Goal: Task Accomplishment & Management: Complete application form

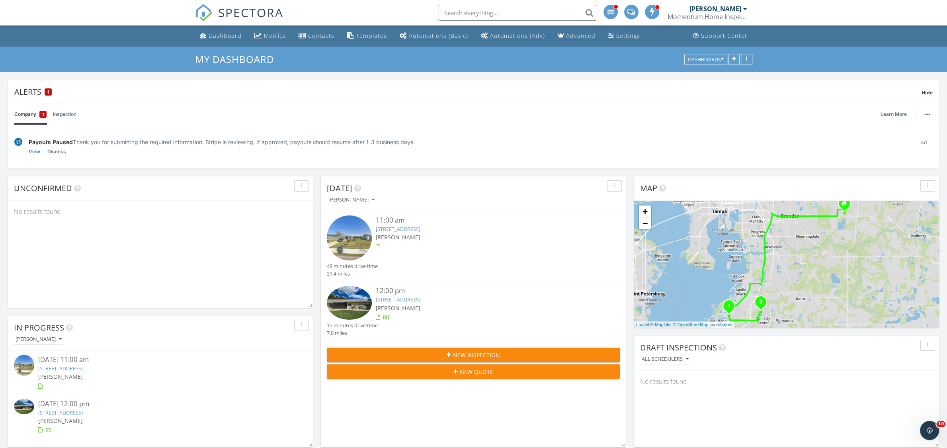
click at [53, 151] on link "Dismiss" at bounding box center [56, 152] width 19 height 8
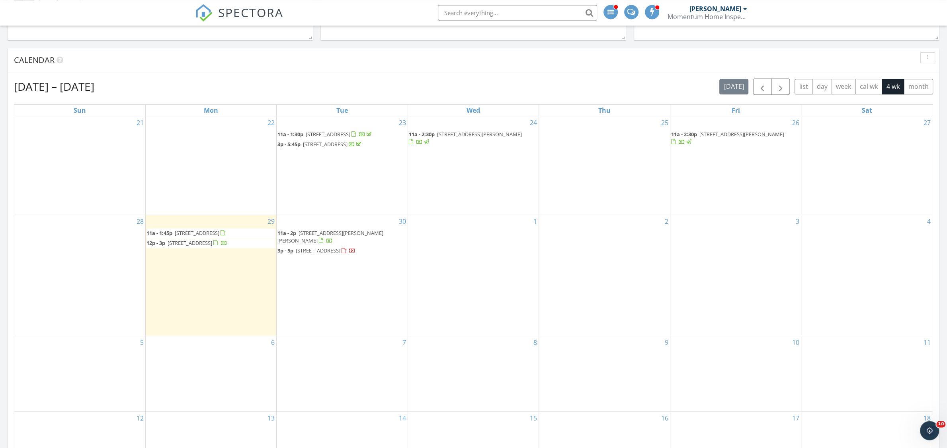
scroll to position [376, 0]
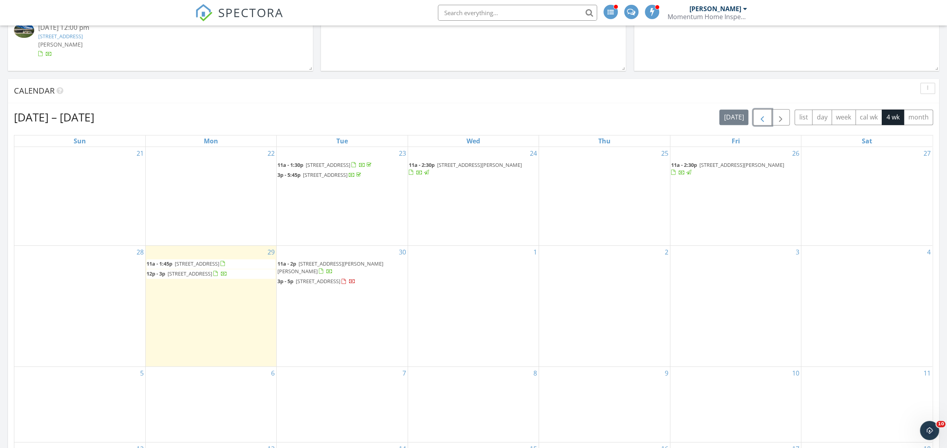
click at [762, 119] on span "button" at bounding box center [762, 118] width 10 height 10
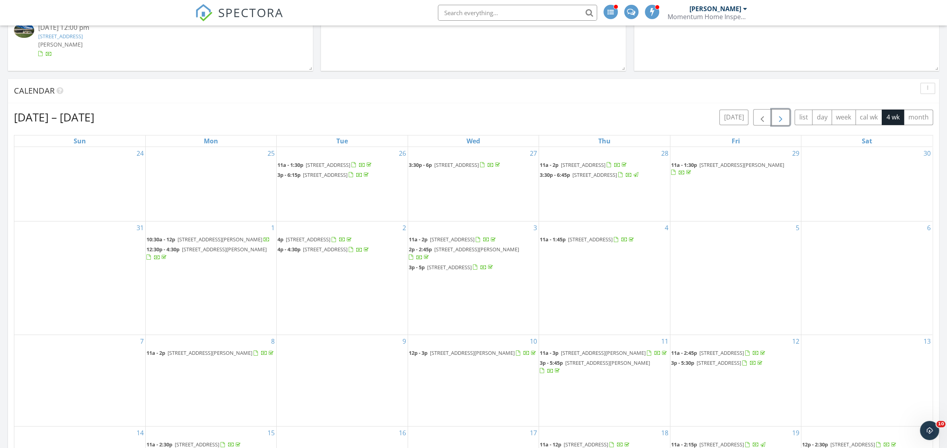
click at [784, 117] on span "button" at bounding box center [781, 118] width 10 height 10
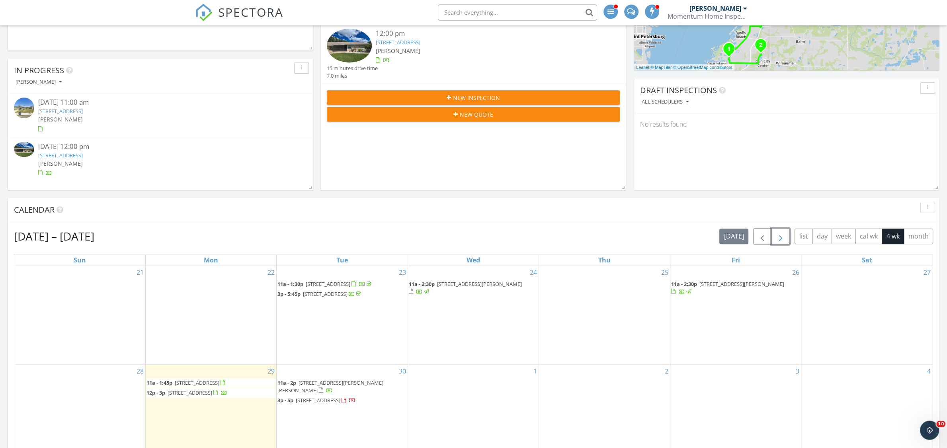
scroll to position [293, 0]
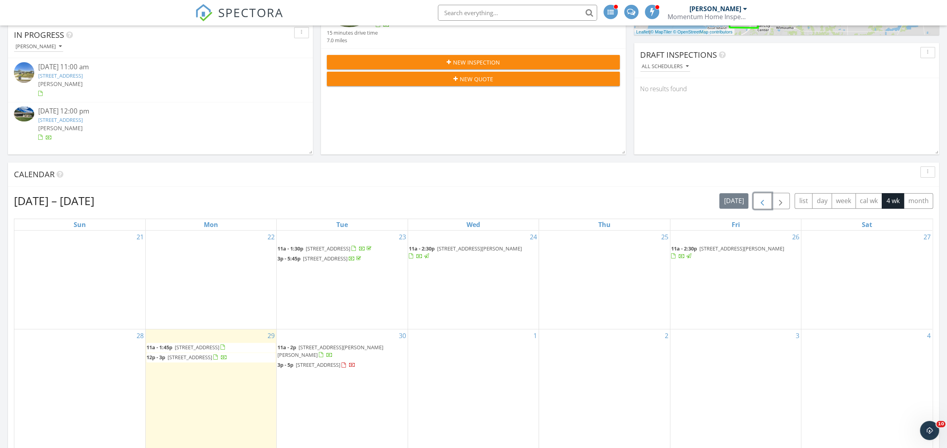
click at [757, 206] on span "button" at bounding box center [762, 201] width 10 height 10
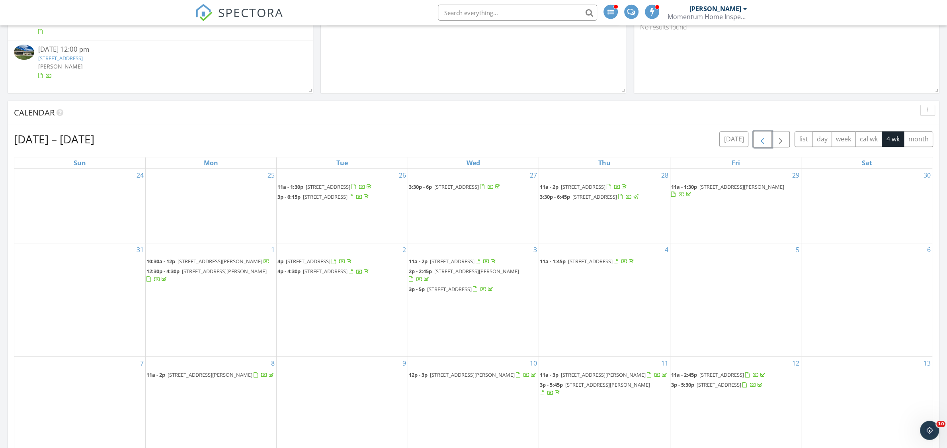
scroll to position [334, 0]
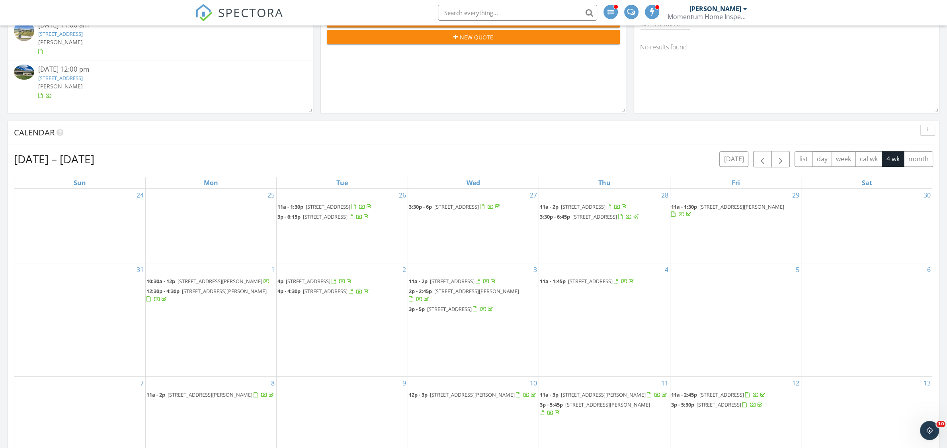
click at [560, 13] on input "text" at bounding box center [517, 13] width 159 height 16
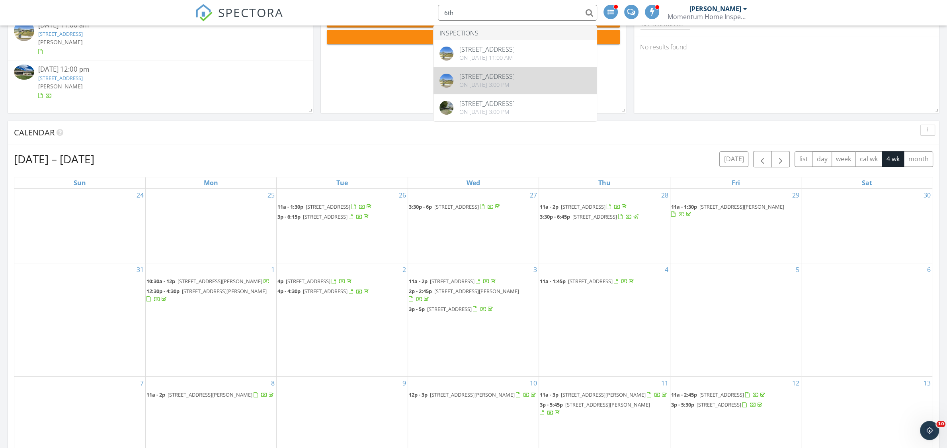
type input "6th"
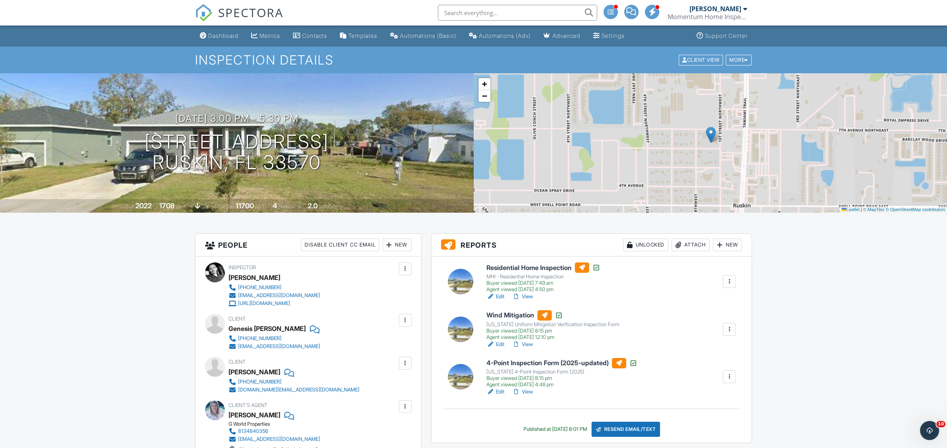
click at [566, 360] on h6 "4-Point Inspection Form (2025-updated)" at bounding box center [561, 363] width 151 height 10
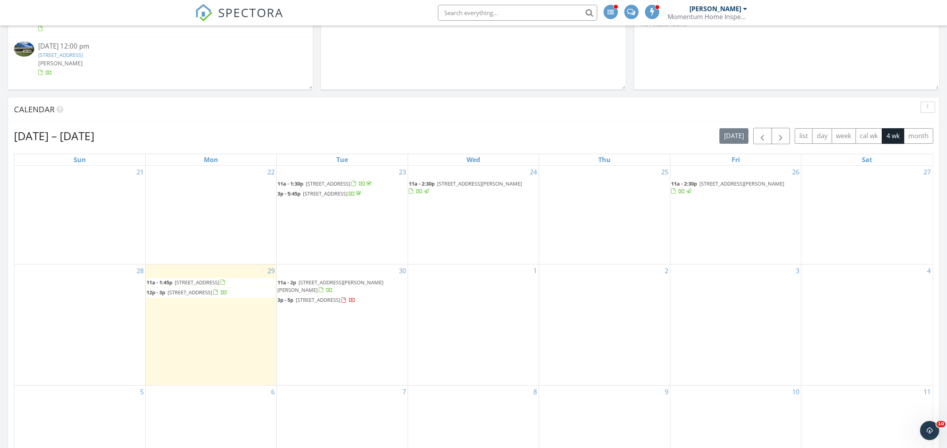
click at [757, 332] on td "3" at bounding box center [735, 324] width 131 height 121
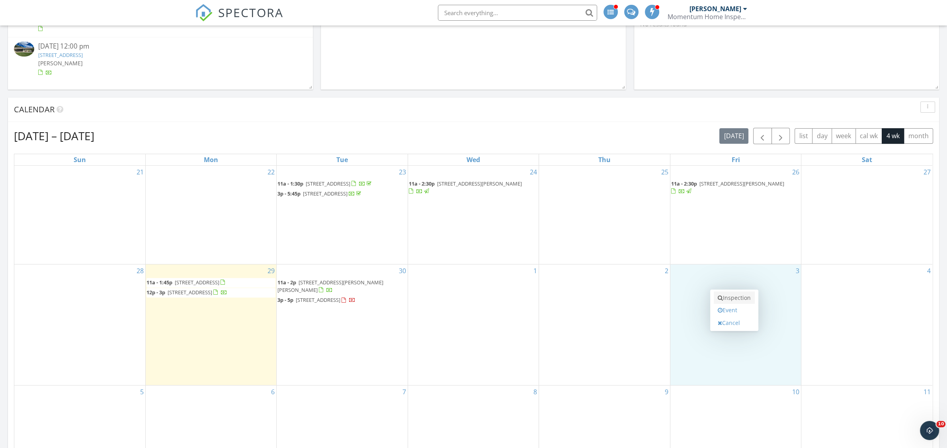
click at [742, 300] on link "Inspection" at bounding box center [734, 297] width 41 height 13
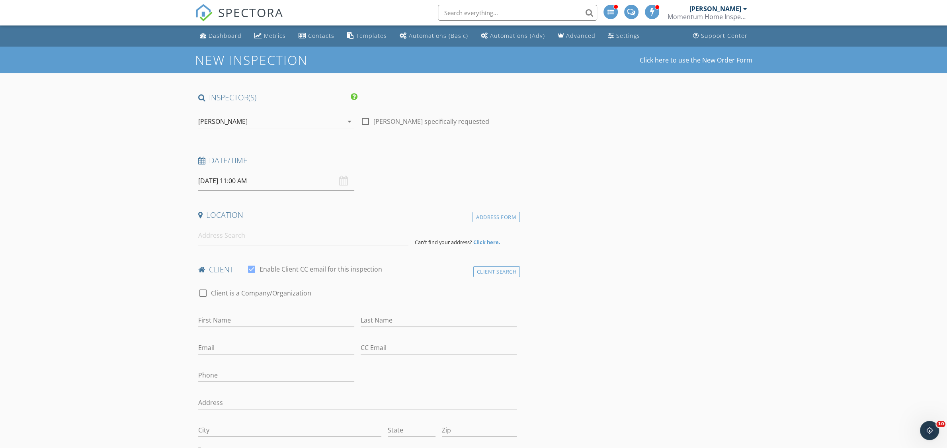
click at [276, 185] on input "10/03/2025 11:00 AM" at bounding box center [276, 181] width 156 height 20
type input "12"
type input "10/03/2025 12:00 PM"
click at [243, 312] on span at bounding box center [245, 313] width 6 height 8
type input "01"
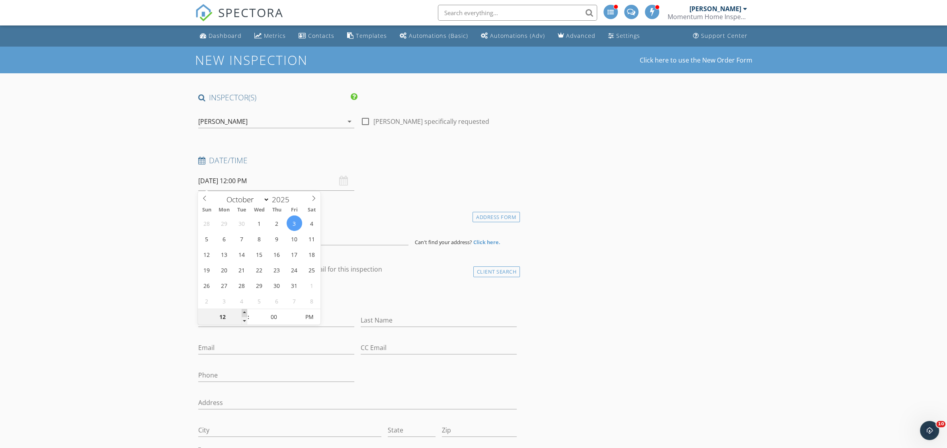
type input "10/03/2025 1:00 PM"
click at [243, 312] on span at bounding box center [245, 313] width 6 height 8
type input "02"
type input "10/03/2025 2:00 PM"
click at [243, 312] on span at bounding box center [245, 313] width 6 height 8
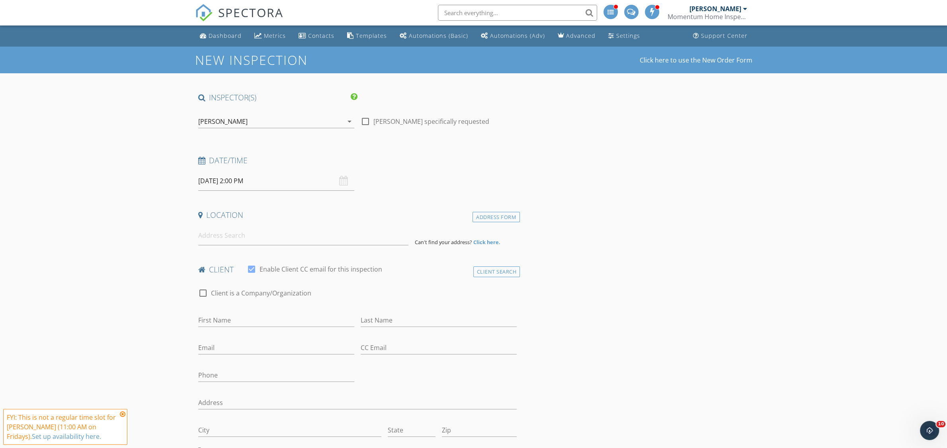
click at [122, 412] on icon at bounding box center [123, 414] width 6 height 6
click at [248, 179] on input "10/03/2025 2:00 PM" at bounding box center [276, 181] width 156 height 20
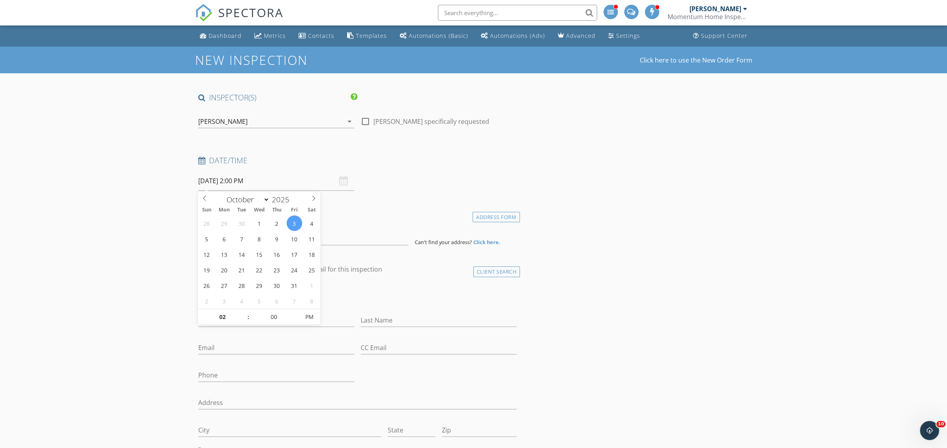
click at [248, 238] on input at bounding box center [303, 236] width 210 height 20
click at [245, 179] on input "10/03/2025 2:00 PM" at bounding box center [276, 181] width 156 height 20
type input "03"
type input "10/03/2025 3:00 PM"
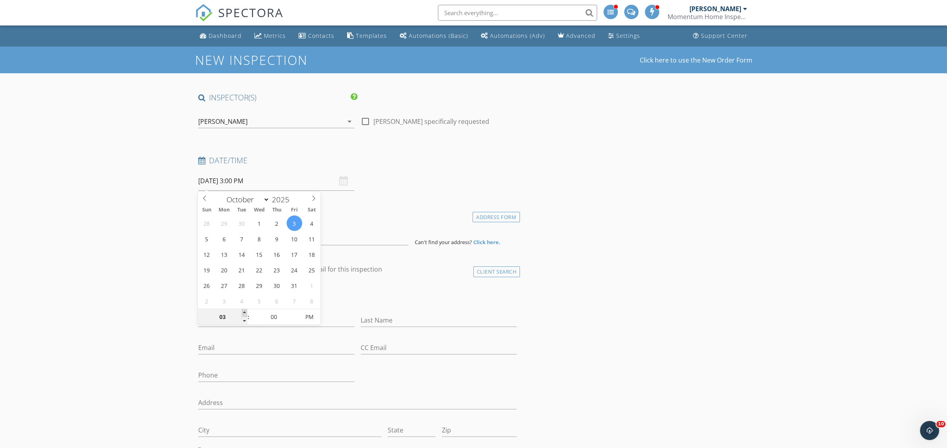
click at [244, 312] on span at bounding box center [245, 313] width 6 height 8
click at [269, 229] on input at bounding box center [303, 236] width 210 height 20
click at [230, 236] on input at bounding box center [303, 236] width 210 height 20
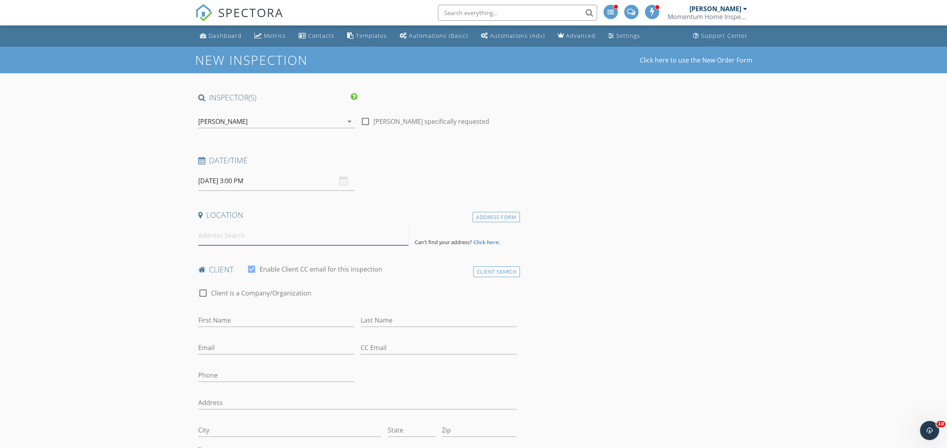
click at [230, 236] on input at bounding box center [303, 236] width 210 height 20
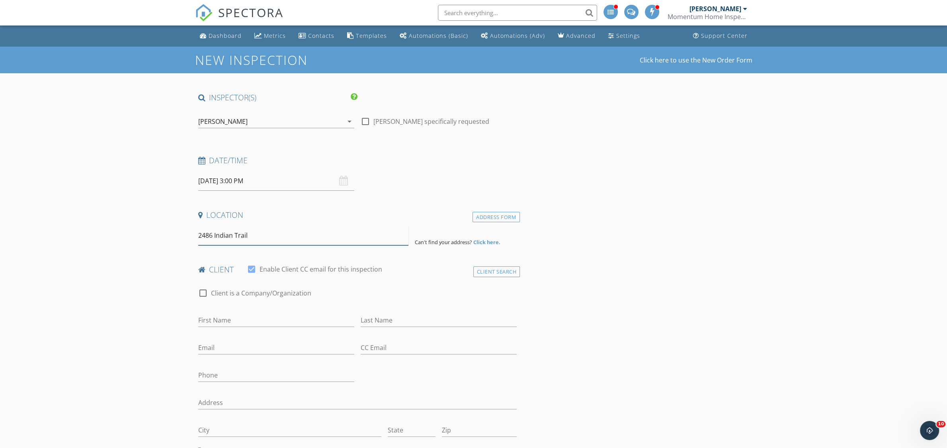
click at [268, 231] on input "2486 Indian Trail" at bounding box center [303, 236] width 210 height 20
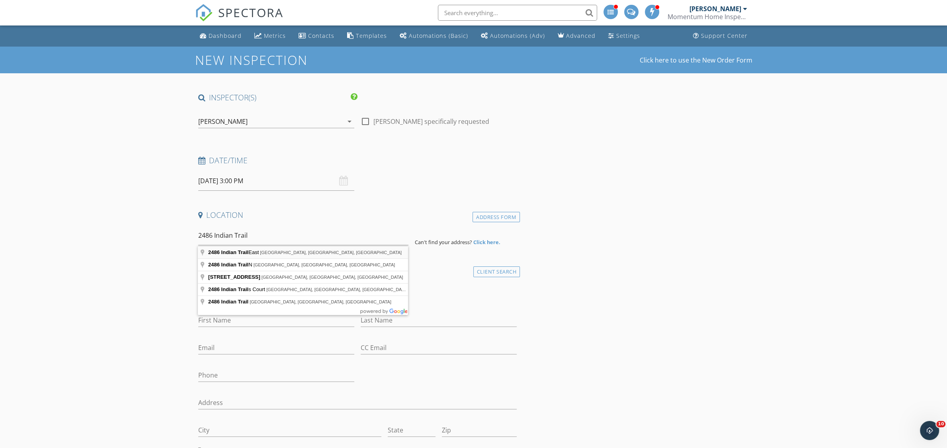
type input "2486 Indian Trail East, Palm Harbor, FL, USA"
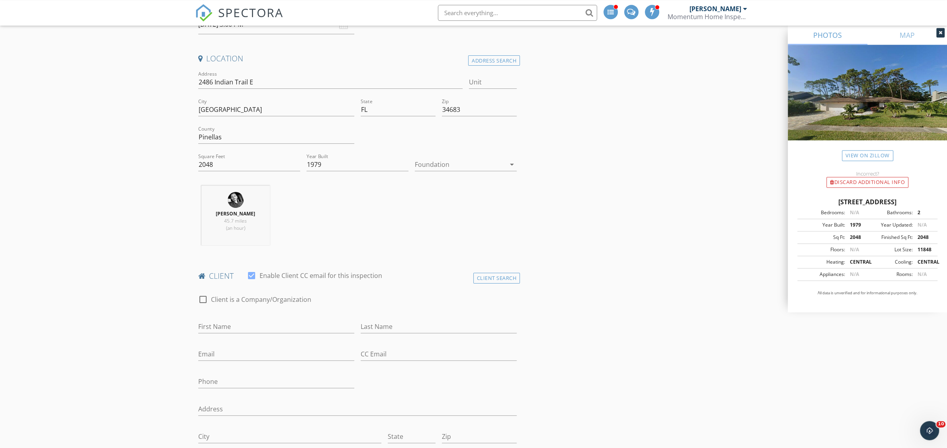
scroll to position [167, 0]
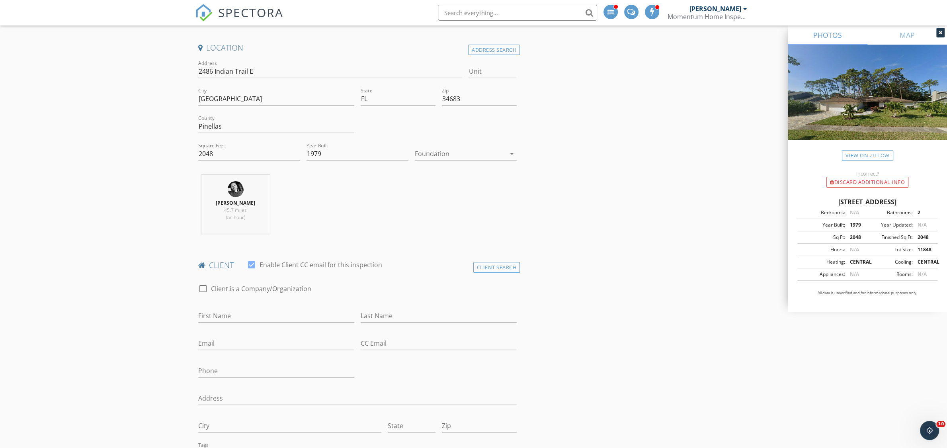
click at [442, 154] on div at bounding box center [460, 153] width 91 height 13
click at [438, 195] on div "Slab" at bounding box center [465, 196] width 89 height 10
click at [215, 316] on input "First Name" at bounding box center [276, 315] width 156 height 13
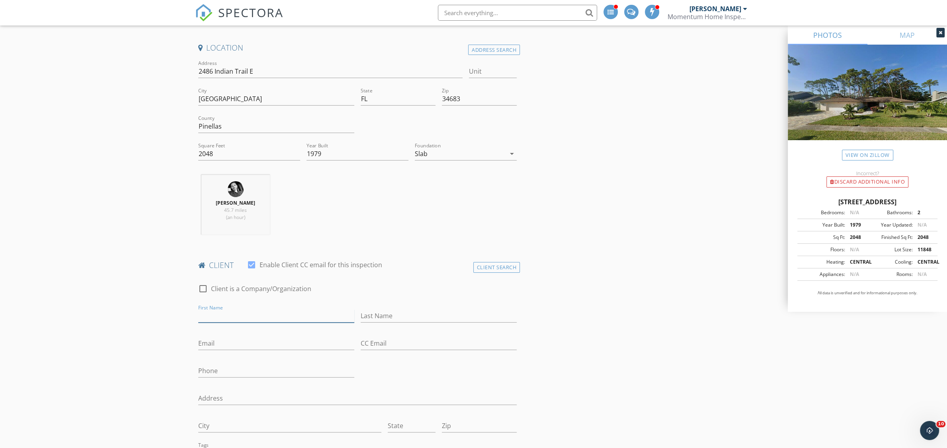
click at [221, 319] on input "First Name" at bounding box center [276, 315] width 156 height 13
type input "Marcia"
type input "Durgan"
click at [402, 316] on input "Durgan" at bounding box center [439, 315] width 156 height 13
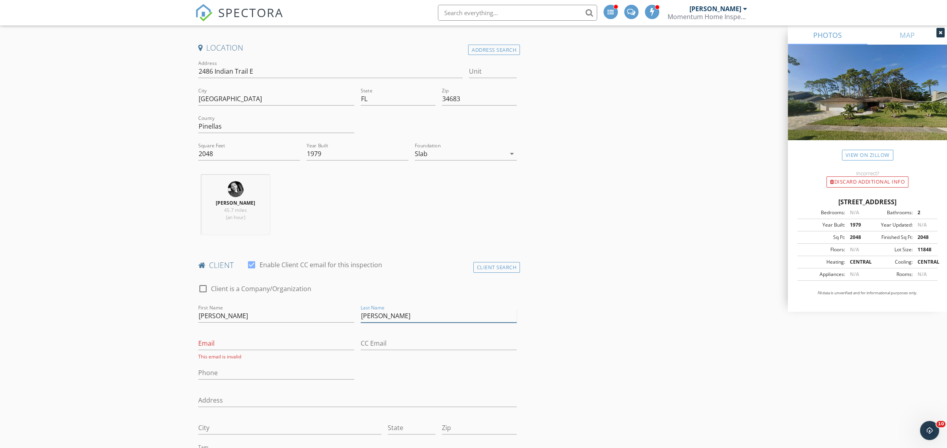
click at [402, 316] on input "Durgan" at bounding box center [439, 315] width 156 height 13
click at [265, 322] on input "Marcia" at bounding box center [276, 315] width 156 height 13
type input "MAry"
type input "Partridge"
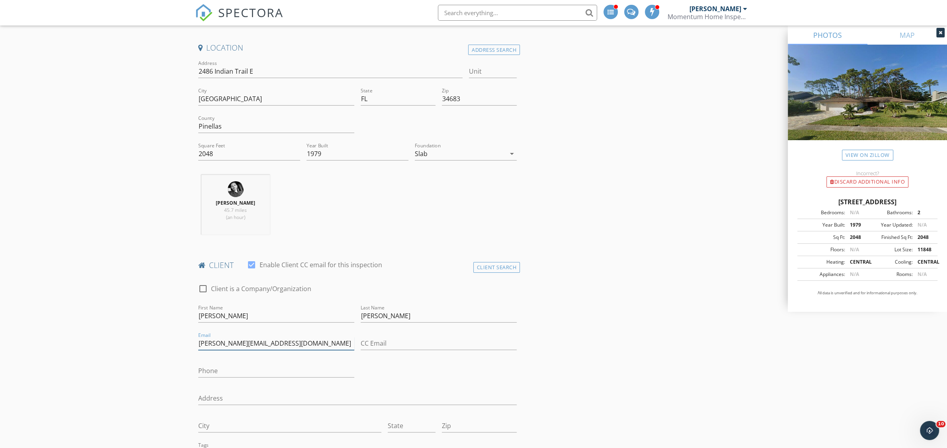
type input "Mary.e.partridge81@gmail.com"
type input "860-227-7207"
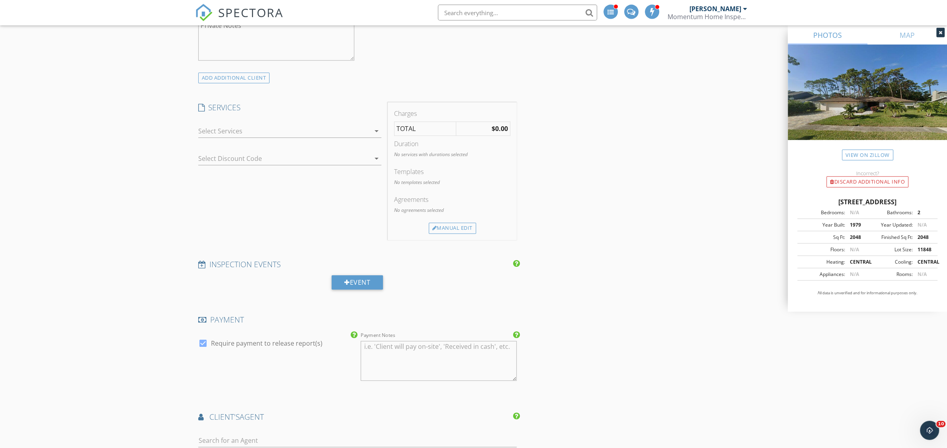
scroll to position [669, 0]
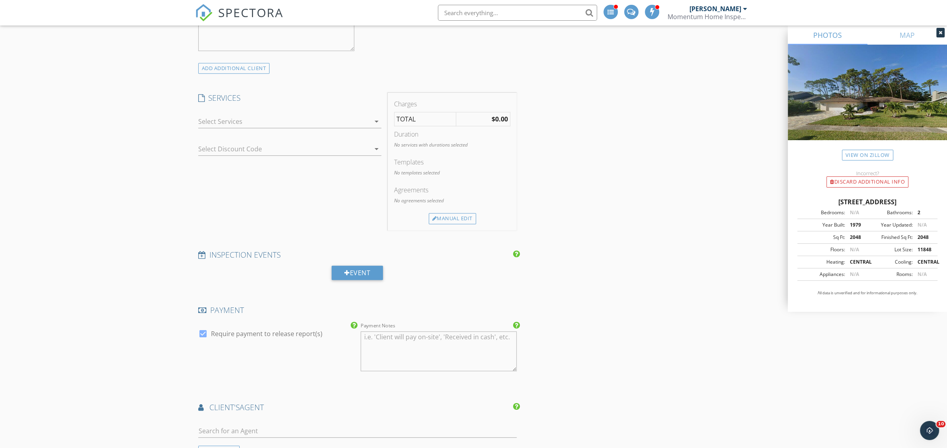
click at [239, 122] on div at bounding box center [284, 121] width 172 height 13
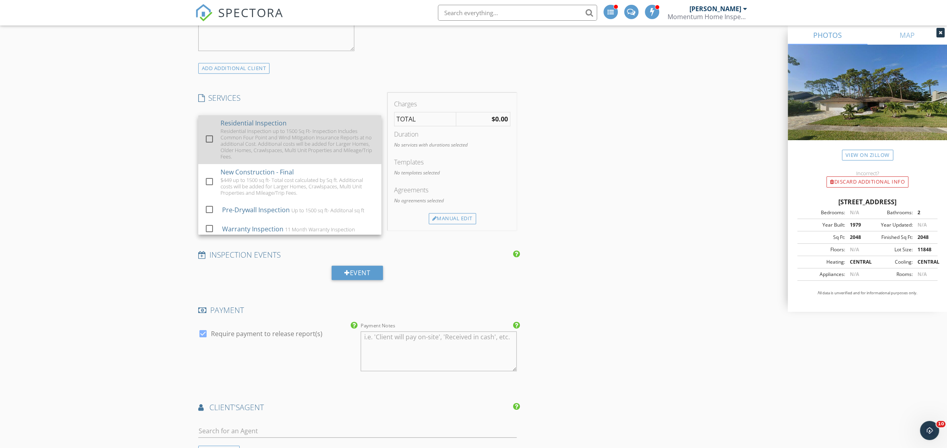
click at [216, 139] on div "check_box_outline_blank" at bounding box center [211, 139] width 13 height 10
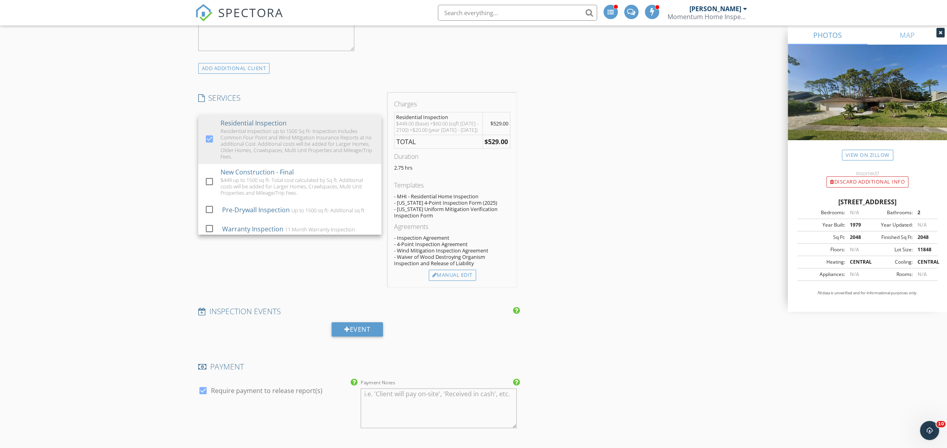
click at [118, 157] on div "New Inspection Click here to use the New Order Form INSPECTOR(S) check_box Just…" at bounding box center [473, 301] width 947 height 1847
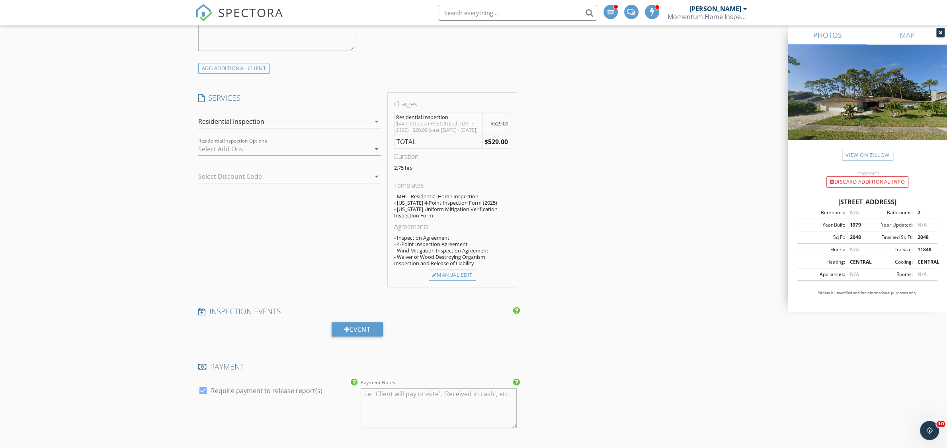
click at [328, 154] on div at bounding box center [284, 148] width 172 height 13
click at [117, 169] on div "New Inspection Click here to use the New Order Form INSPECTOR(S) check_box Just…" at bounding box center [473, 301] width 947 height 1847
click at [298, 153] on div at bounding box center [284, 148] width 172 height 13
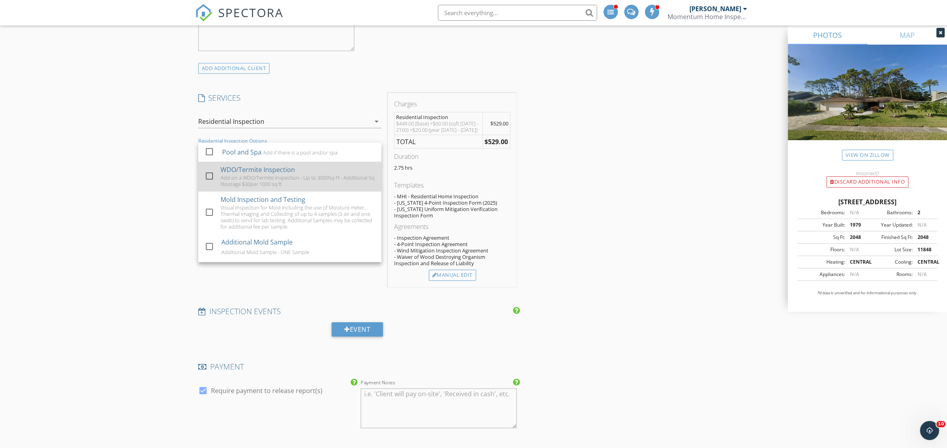
click at [267, 174] on div "WDO/Termite Inspection" at bounding box center [257, 170] width 74 height 10
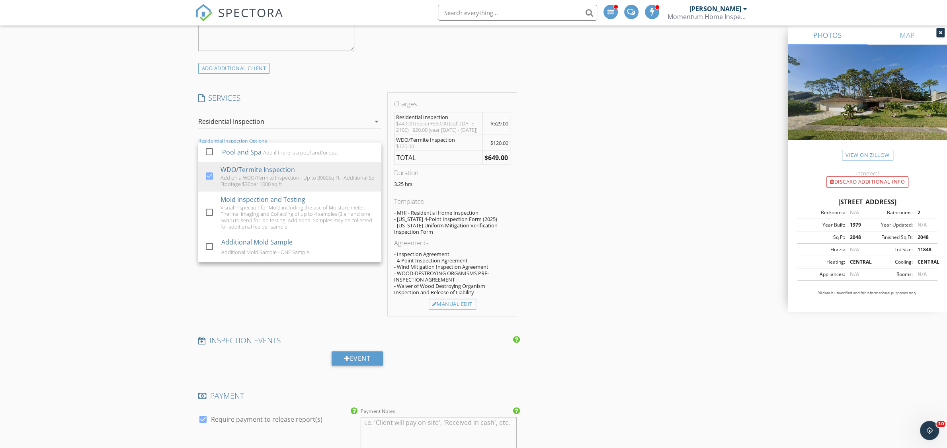
click at [652, 242] on div "INSPECTOR(S) check_box Justin Strickland PRIMARY Justin Strickland arrow_drop_d…" at bounding box center [473, 329] width 557 height 1811
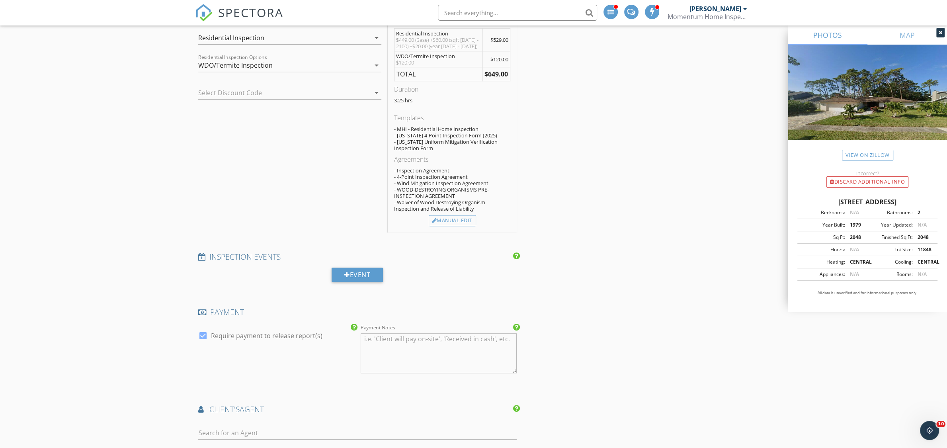
scroll to position [585, 0]
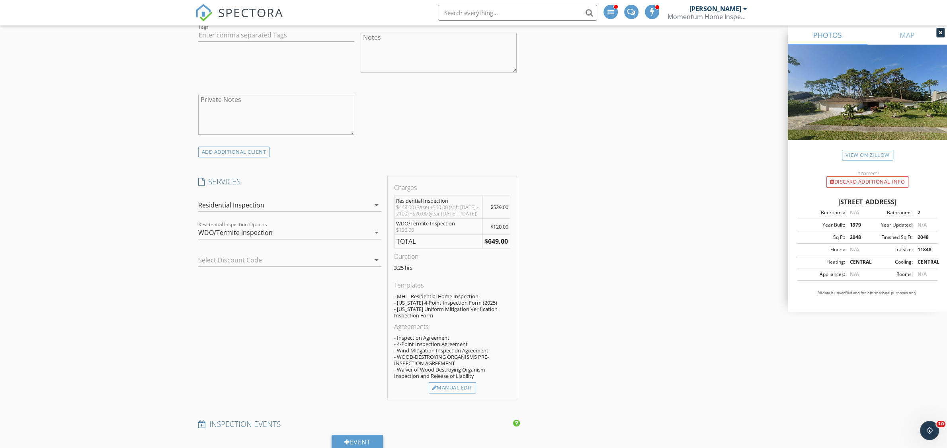
click at [724, 164] on div "INSPECTOR(S) check_box Justin Strickland PRIMARY Justin Strickland arrow_drop_d…" at bounding box center [473, 412] width 557 height 1811
click at [700, 158] on div "INSPECTOR(S) check_box Justin Strickland PRIMARY Justin Strickland arrow_drop_d…" at bounding box center [473, 412] width 557 height 1811
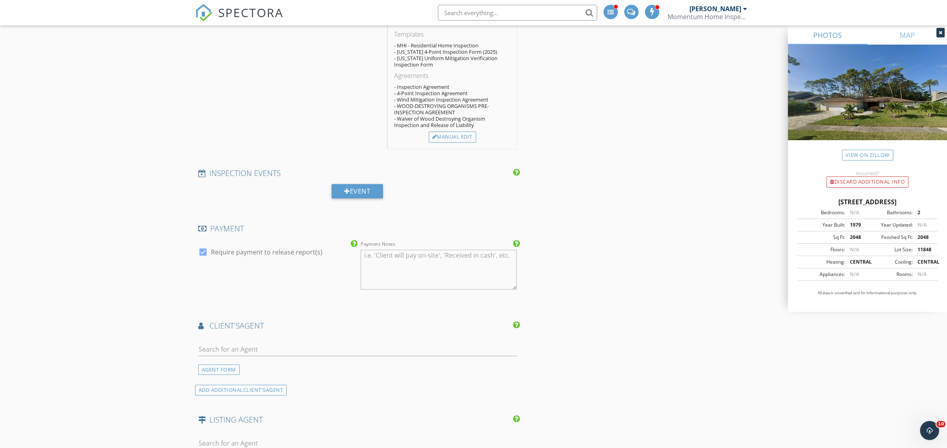
scroll to position [1003, 0]
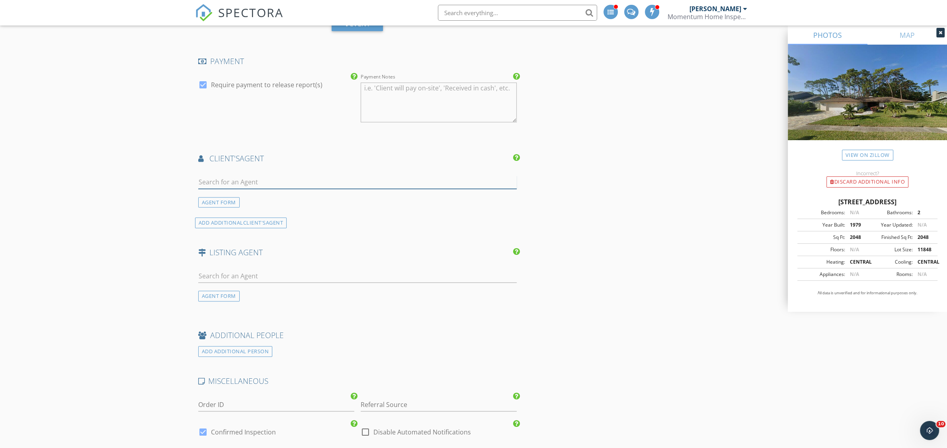
click at [243, 185] on input "text" at bounding box center [357, 182] width 319 height 13
type input "amy"
click at [247, 205] on div "Next Home Bay Area Experts" at bounding box center [253, 204] width 65 height 6
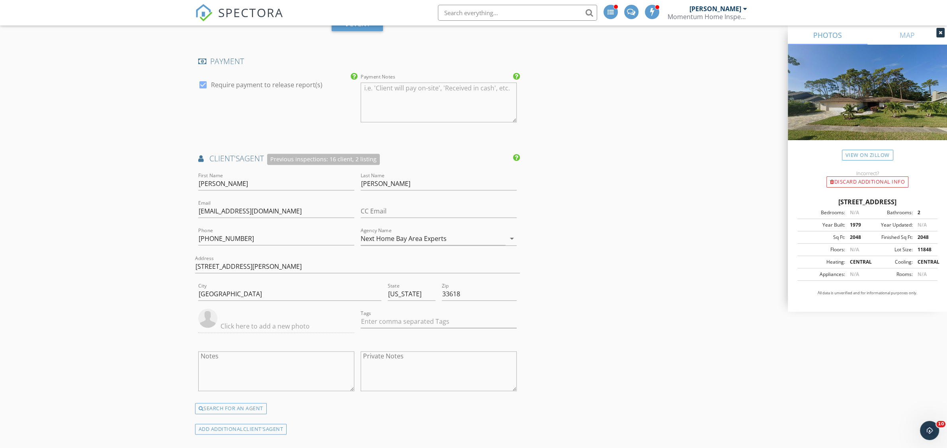
click at [671, 197] on div "INSPECTOR(S) check_box Justin Strickland PRIMARY Justin Strickland arrow_drop_d…" at bounding box center [473, 97] width 557 height 2017
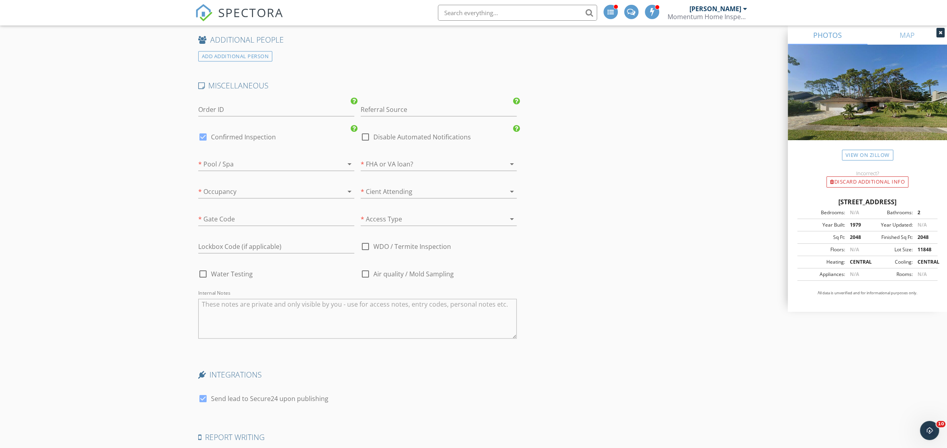
scroll to position [1672, 0]
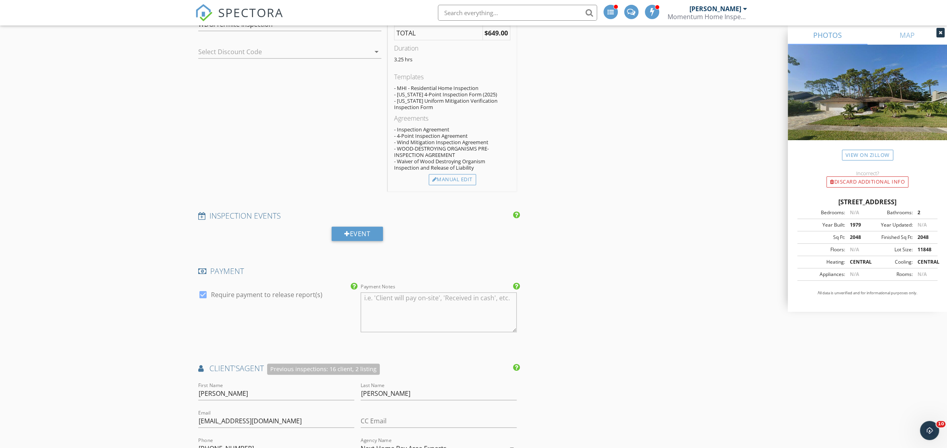
scroll to position [723, 0]
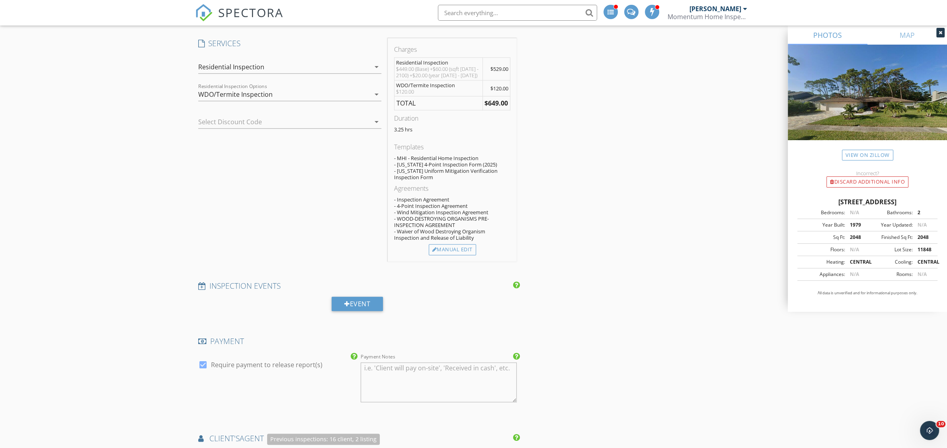
click at [622, 194] on div "INSPECTOR(S) check_box Justin Strickland PRIMARY Justin Strickland arrow_drop_d…" at bounding box center [473, 377] width 557 height 2017
click at [690, 103] on div "INSPECTOR(S) check_box Justin Strickland PRIMARY Justin Strickland arrow_drop_d…" at bounding box center [473, 377] width 557 height 2017
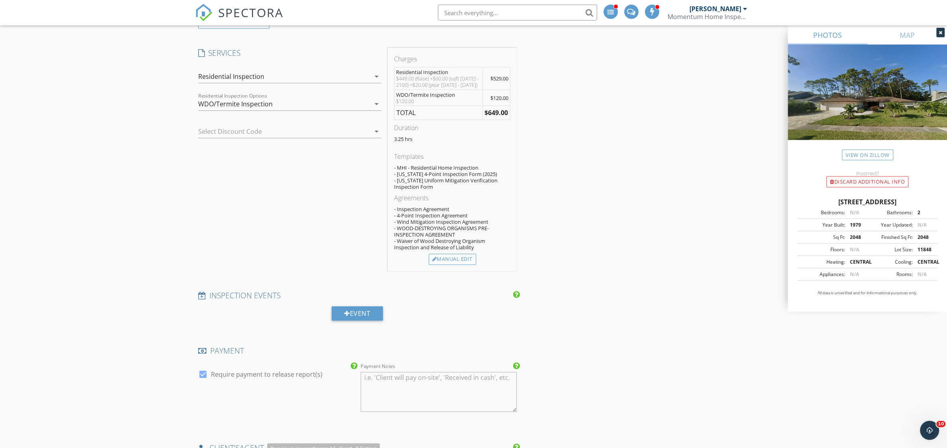
scroll to position [640, 0]
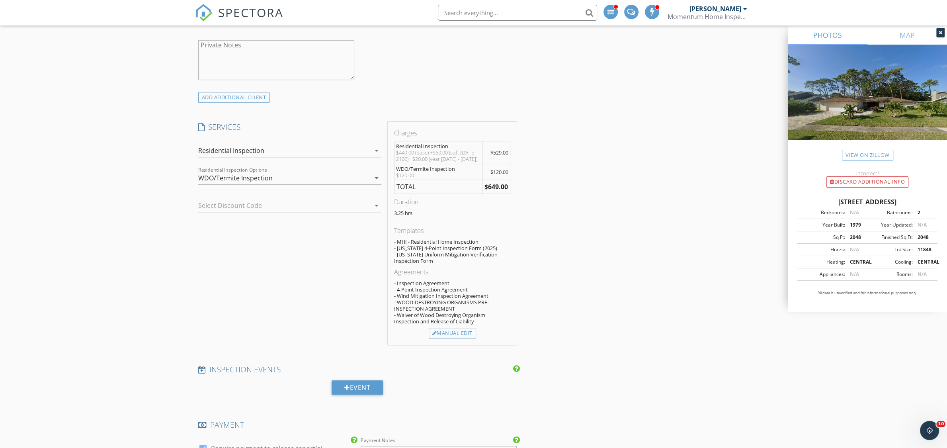
click at [175, 283] on div "New Inspection Click here to use the New Order Form INSPECTOR(S) check_box Just…" at bounding box center [473, 448] width 947 height 2082
click at [374, 183] on icon "arrow_drop_down" at bounding box center [377, 178] width 10 height 10
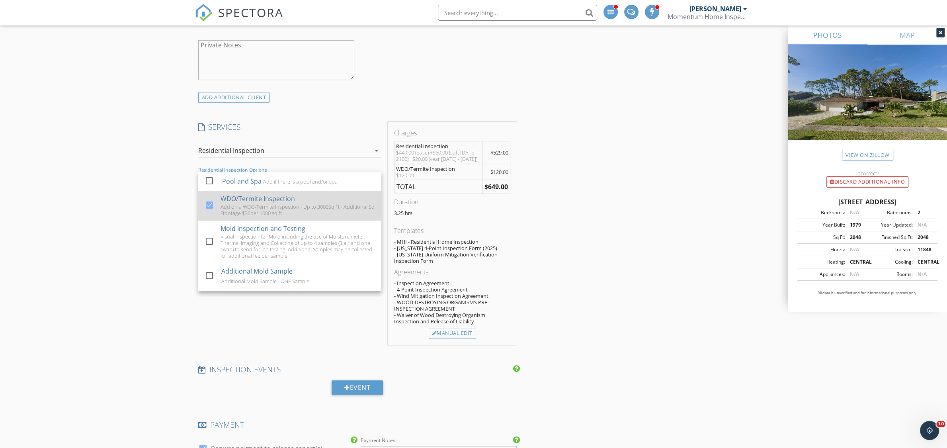
click at [209, 205] on div at bounding box center [210, 205] width 14 height 14
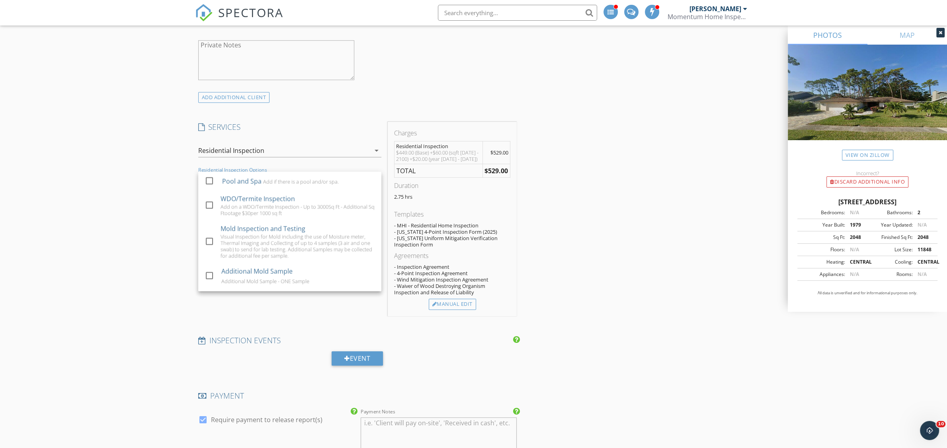
click at [143, 221] on div "New Inspection Click here to use the New Order Form INSPECTOR(S) check_box Just…" at bounding box center [473, 433] width 947 height 2053
click at [616, 172] on div "INSPECTOR(S) check_box Justin Strickland PRIMARY Justin Strickland arrow_drop_d…" at bounding box center [473, 447] width 557 height 1988
click at [164, 199] on div "New Inspection Click here to use the New Order Form INSPECTOR(S) check_box Just…" at bounding box center [473, 433] width 947 height 2053
click at [682, 178] on div "INSPECTOR(S) check_box Justin Strickland PRIMARY Justin Strickland arrow_drop_d…" at bounding box center [473, 447] width 557 height 1988
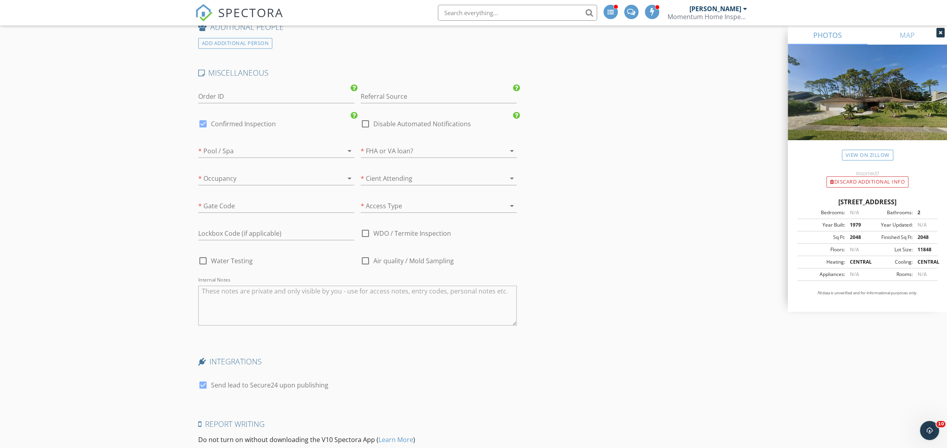
scroll to position [1656, 0]
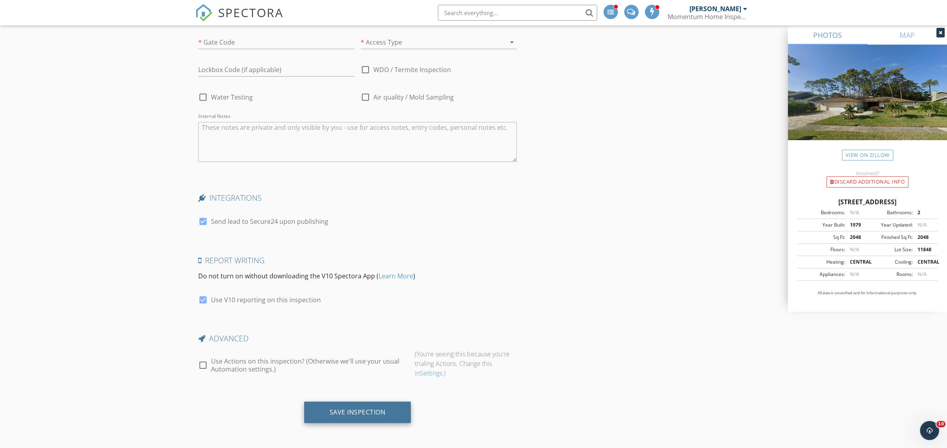
click at [353, 408] on div "Save Inspection" at bounding box center [358, 412] width 56 height 8
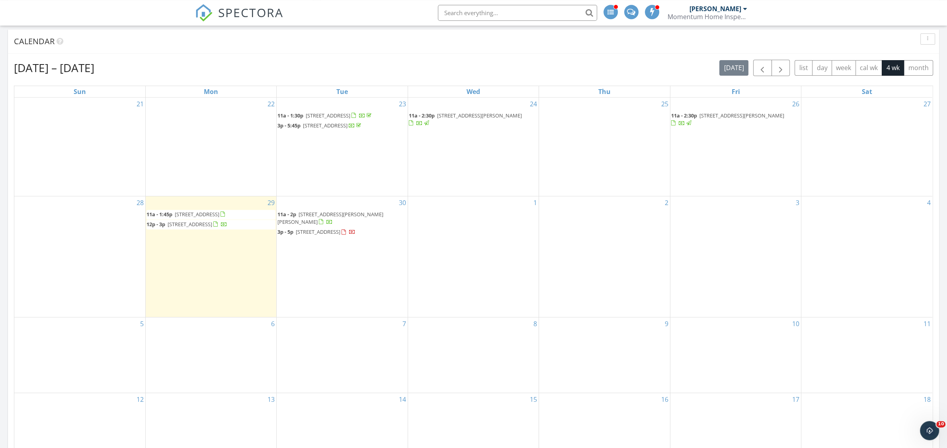
scroll to position [376, 0]
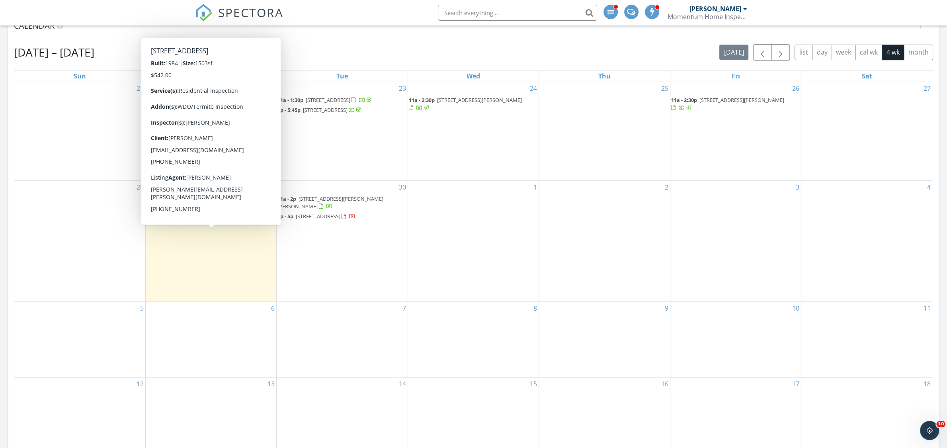
click at [203, 212] on span "1604 Comfy Ct, Sun City Center 33573" at bounding box center [190, 208] width 45 height 7
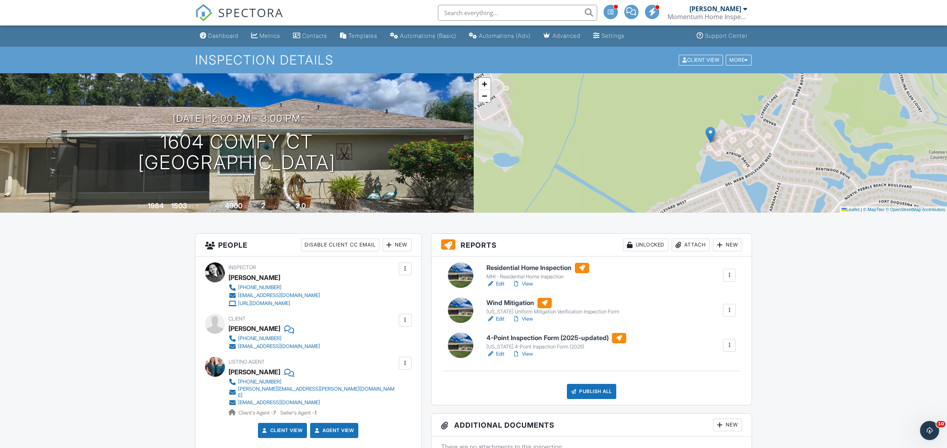
click at [531, 339] on h6 "4-Point Inspection Form (2025-updated)" at bounding box center [556, 338] width 140 height 10
click at [221, 39] on div "Dashboard" at bounding box center [223, 35] width 30 height 7
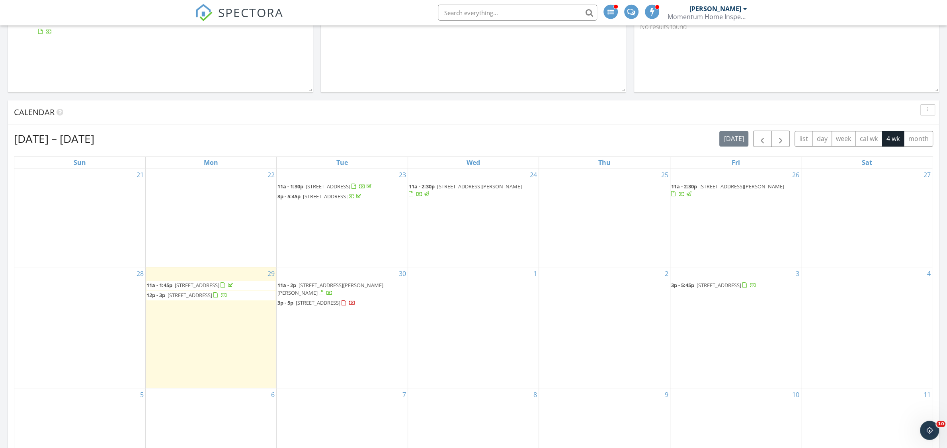
scroll to position [334, 0]
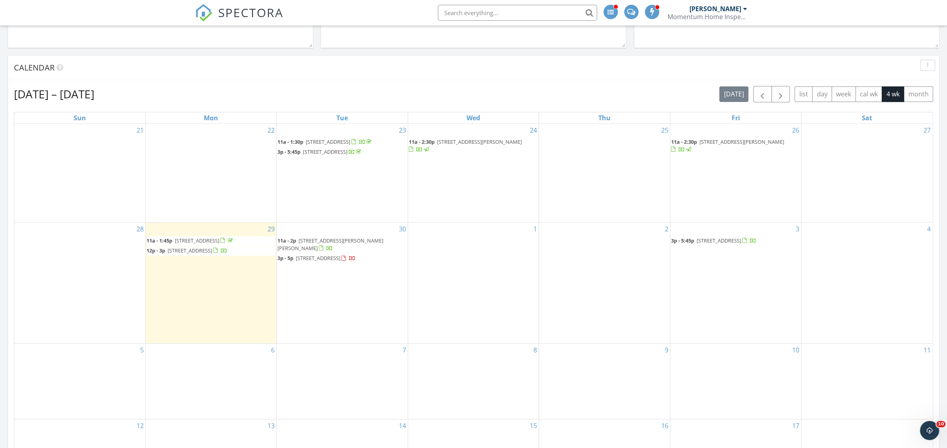
click at [219, 244] on span "103 6th Ave NW, Ruskin 33570" at bounding box center [197, 240] width 45 height 7
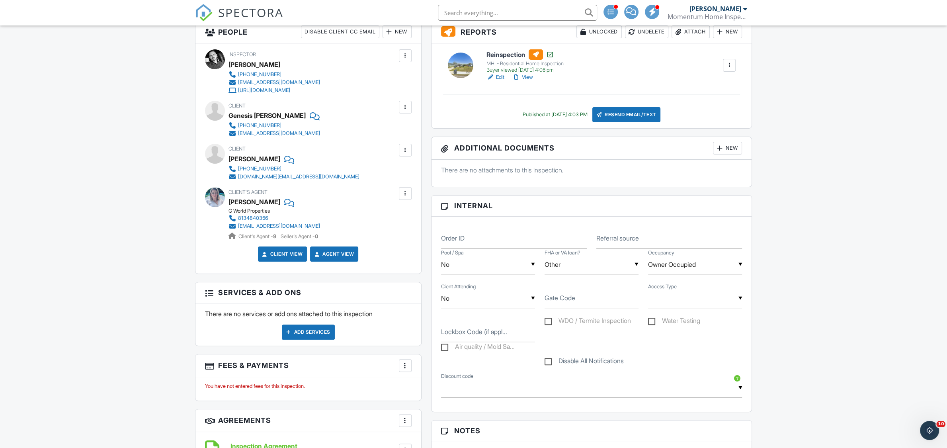
scroll to position [209, 0]
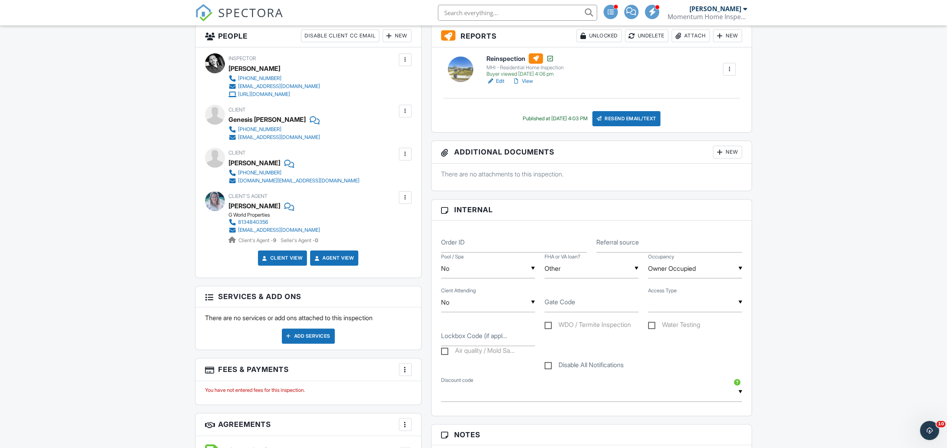
click at [257, 14] on span "SPECTORA" at bounding box center [250, 12] width 65 height 17
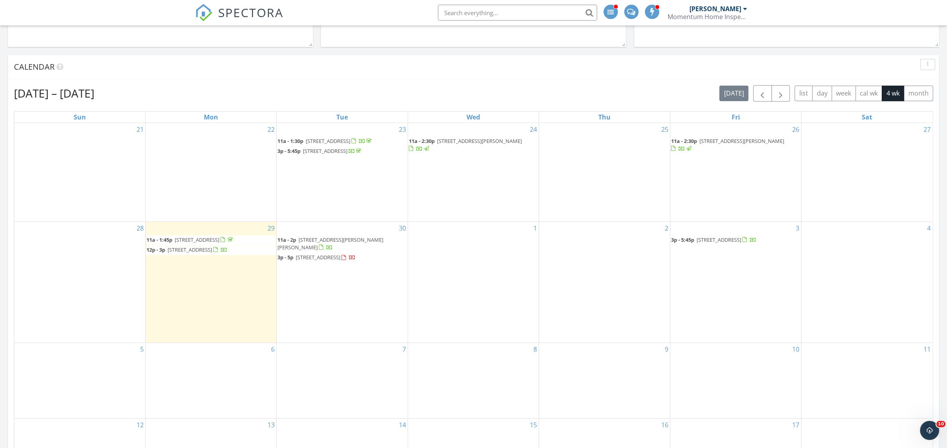
scroll to position [334, 0]
click at [518, 19] on input "text" at bounding box center [517, 13] width 159 height 16
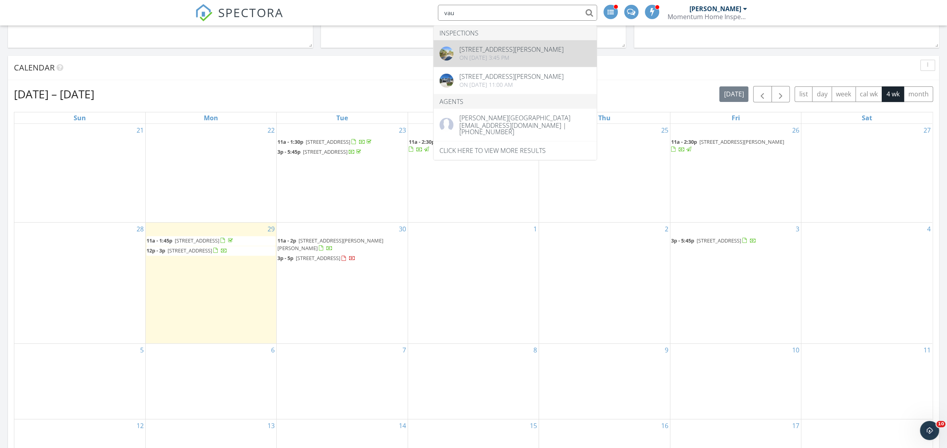
type input "vau"
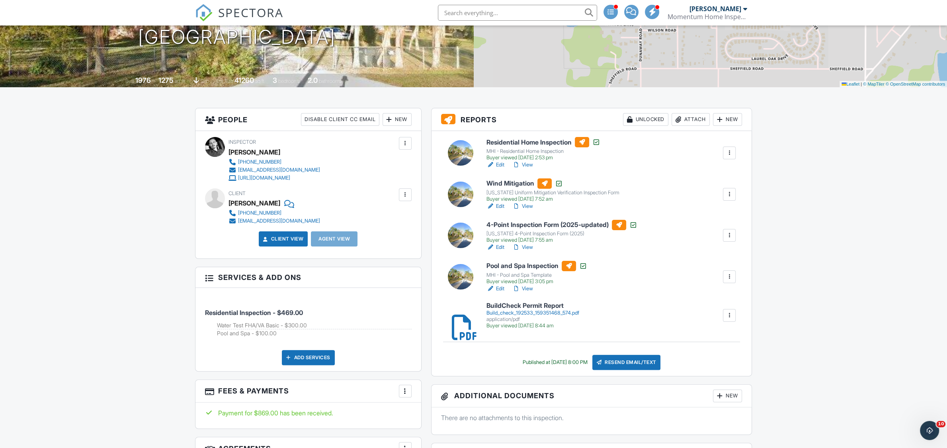
click at [519, 185] on h6 "Wind Mitigation" at bounding box center [552, 183] width 133 height 10
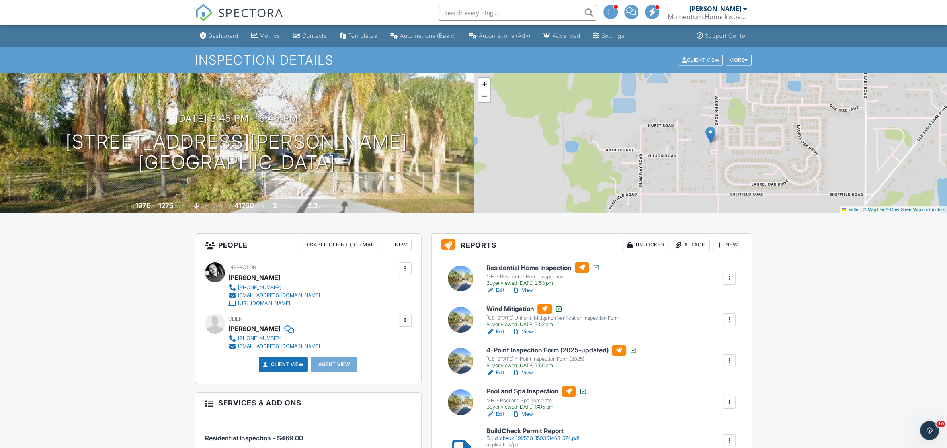
click at [217, 31] on link "Dashboard" at bounding box center [219, 36] width 45 height 15
